Goal: Task Accomplishment & Management: Manage account settings

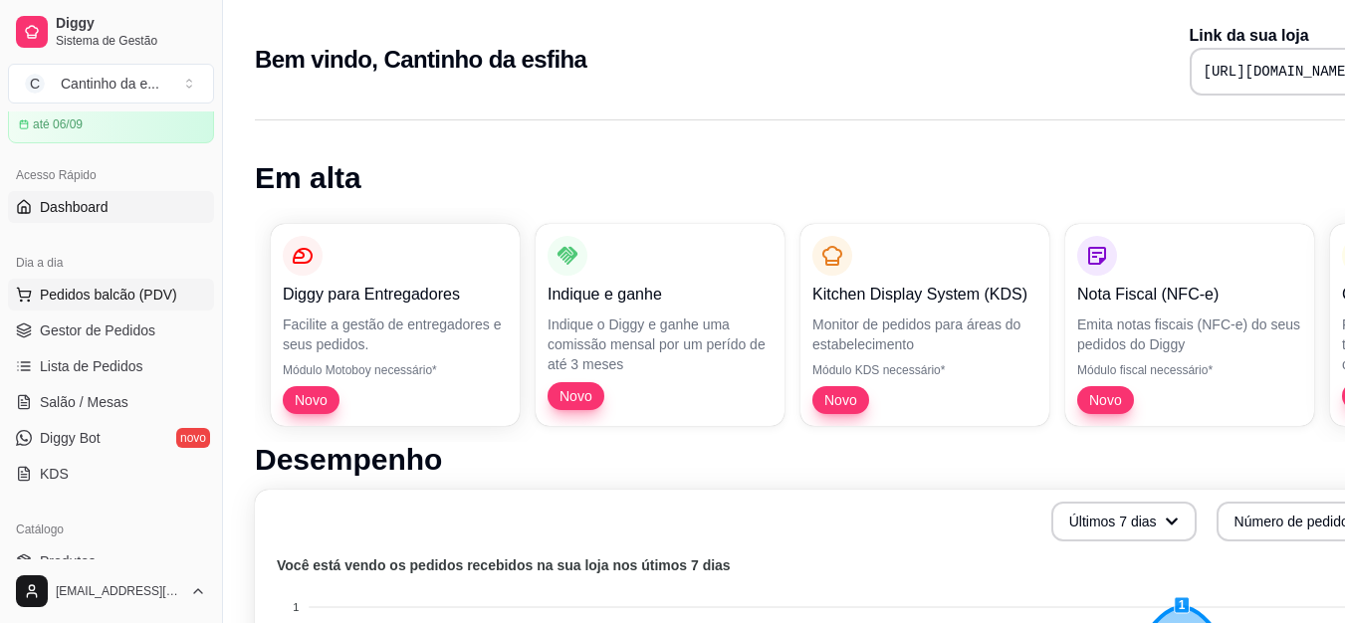
click at [120, 296] on span "Pedidos balcão (PDV)" at bounding box center [108, 295] width 137 height 20
click at [129, 328] on div at bounding box center [152, 360] width 195 height 124
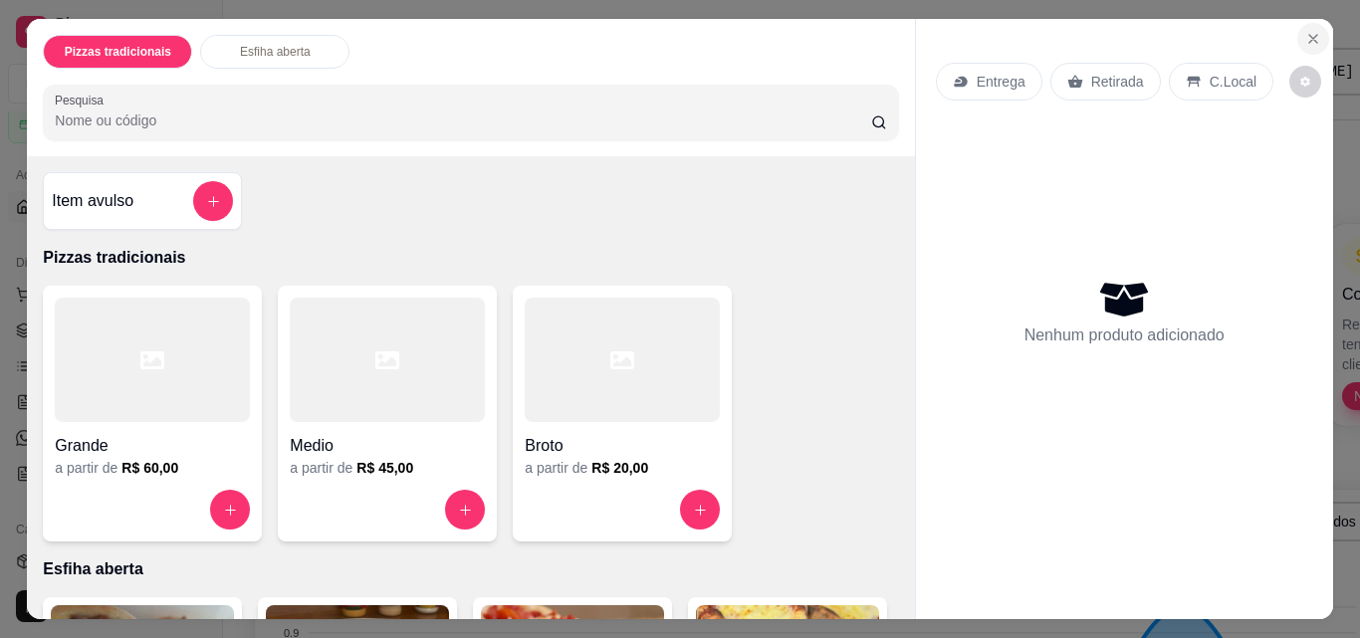
click at [1309, 35] on icon "Close" at bounding box center [1313, 39] width 8 height 8
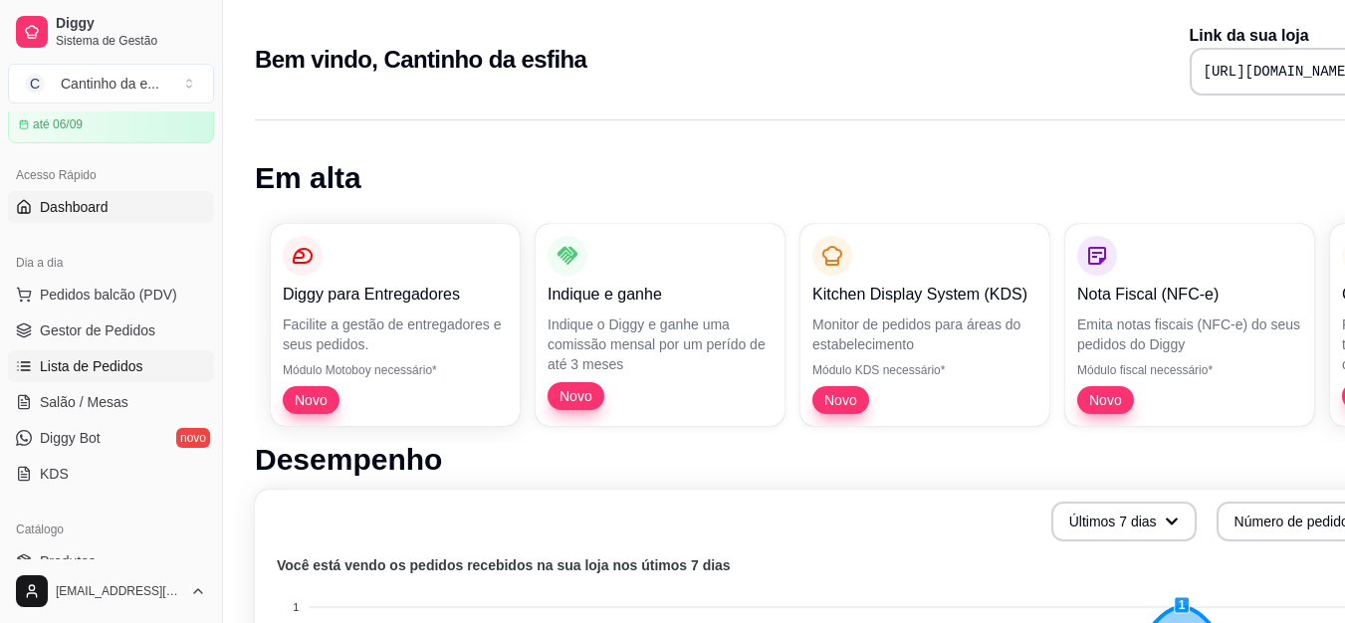
click at [128, 357] on span "Lista de Pedidos" at bounding box center [92, 366] width 104 height 20
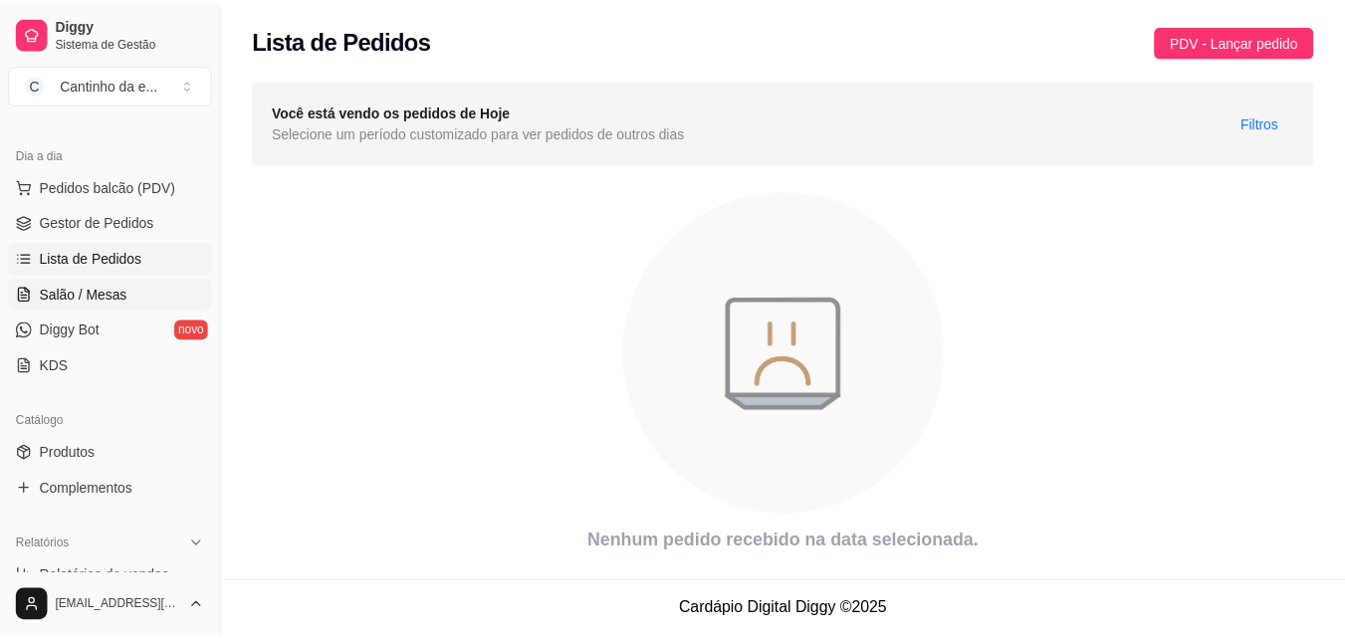
scroll to position [299, 0]
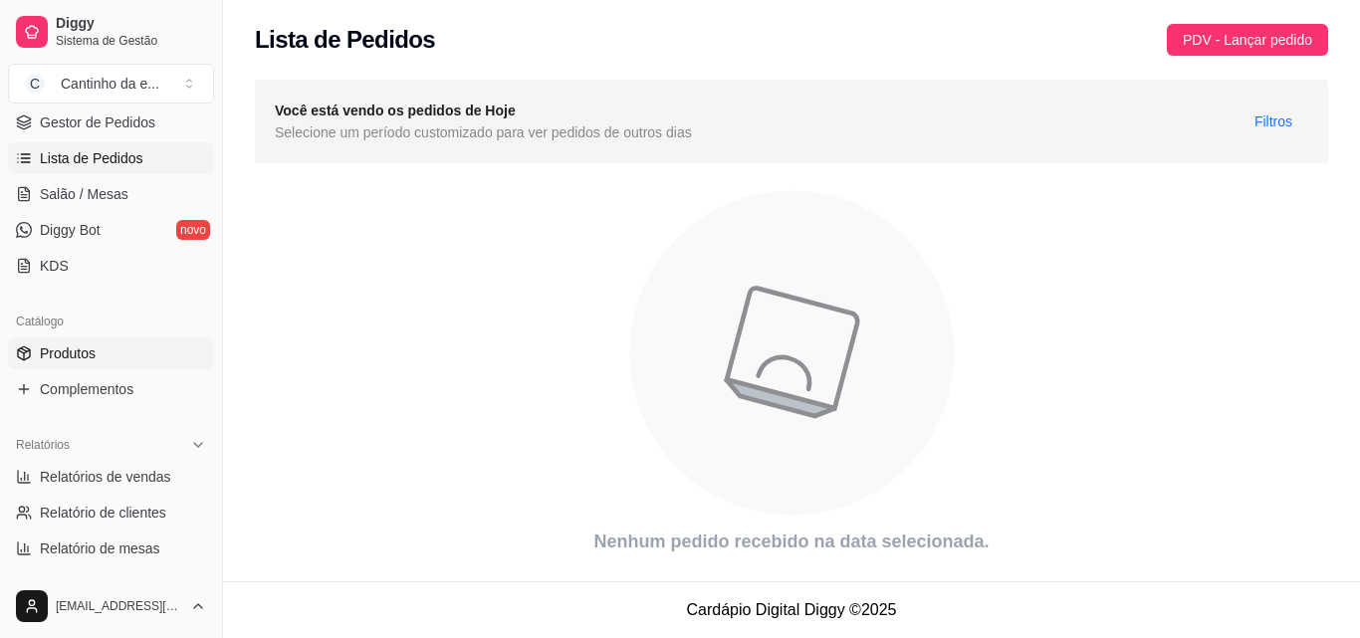
click at [100, 339] on link "Produtos" at bounding box center [111, 354] width 206 height 32
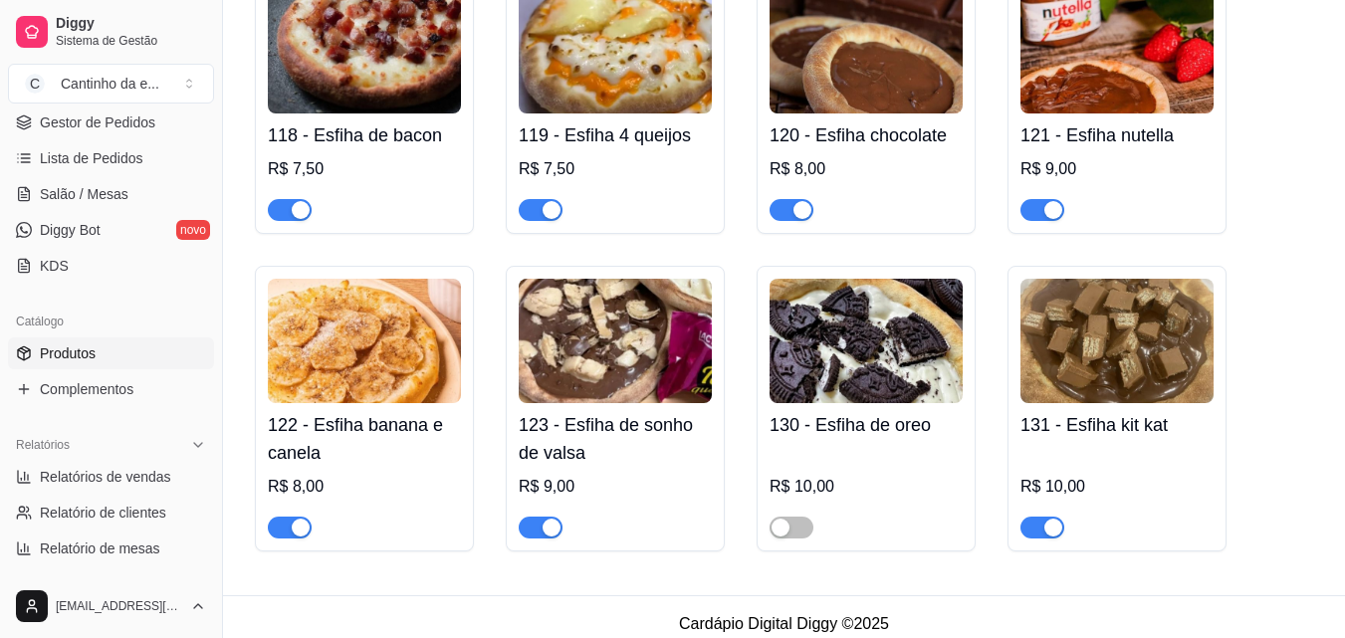
scroll to position [1948, 0]
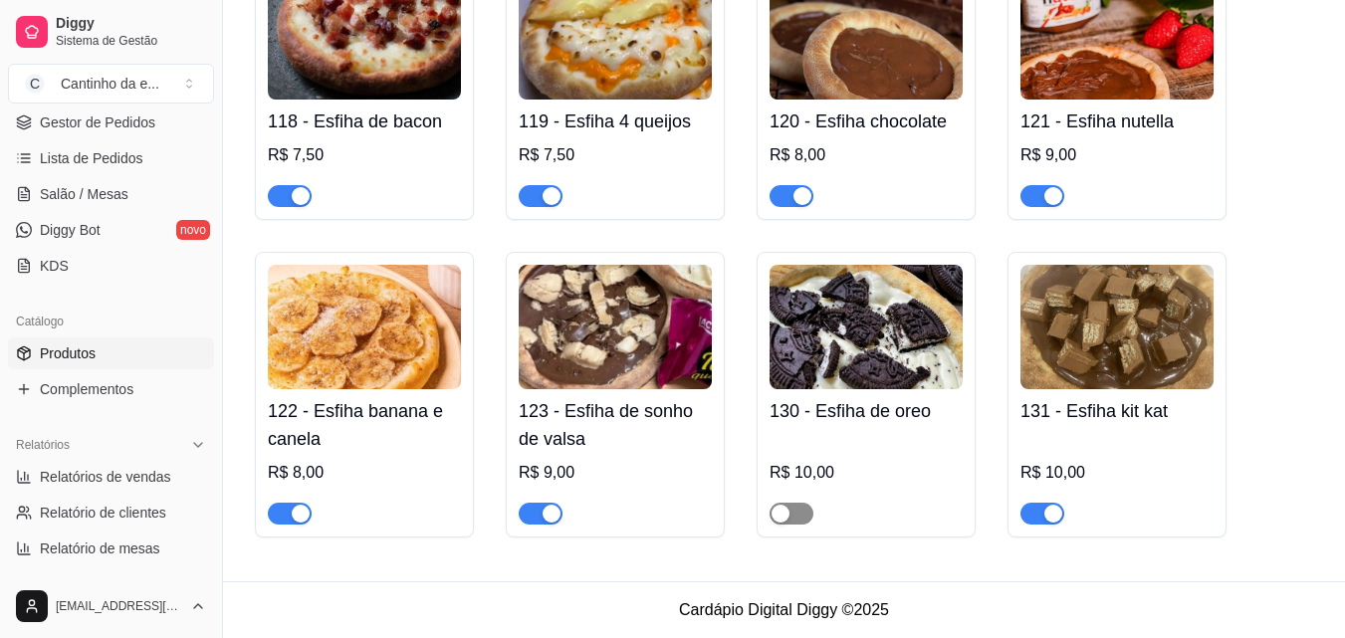
click at [807, 518] on span "button" at bounding box center [792, 514] width 44 height 22
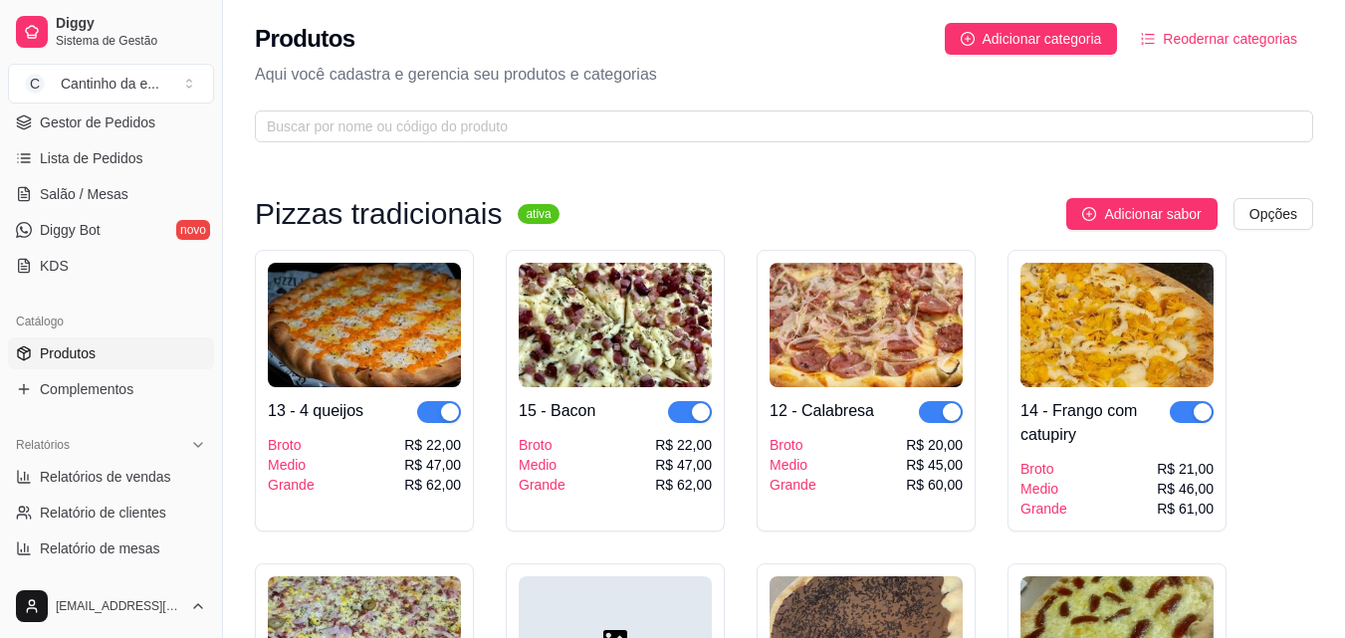
scroll to position [0, 0]
